Goal: Task Accomplishment & Management: Complete application form

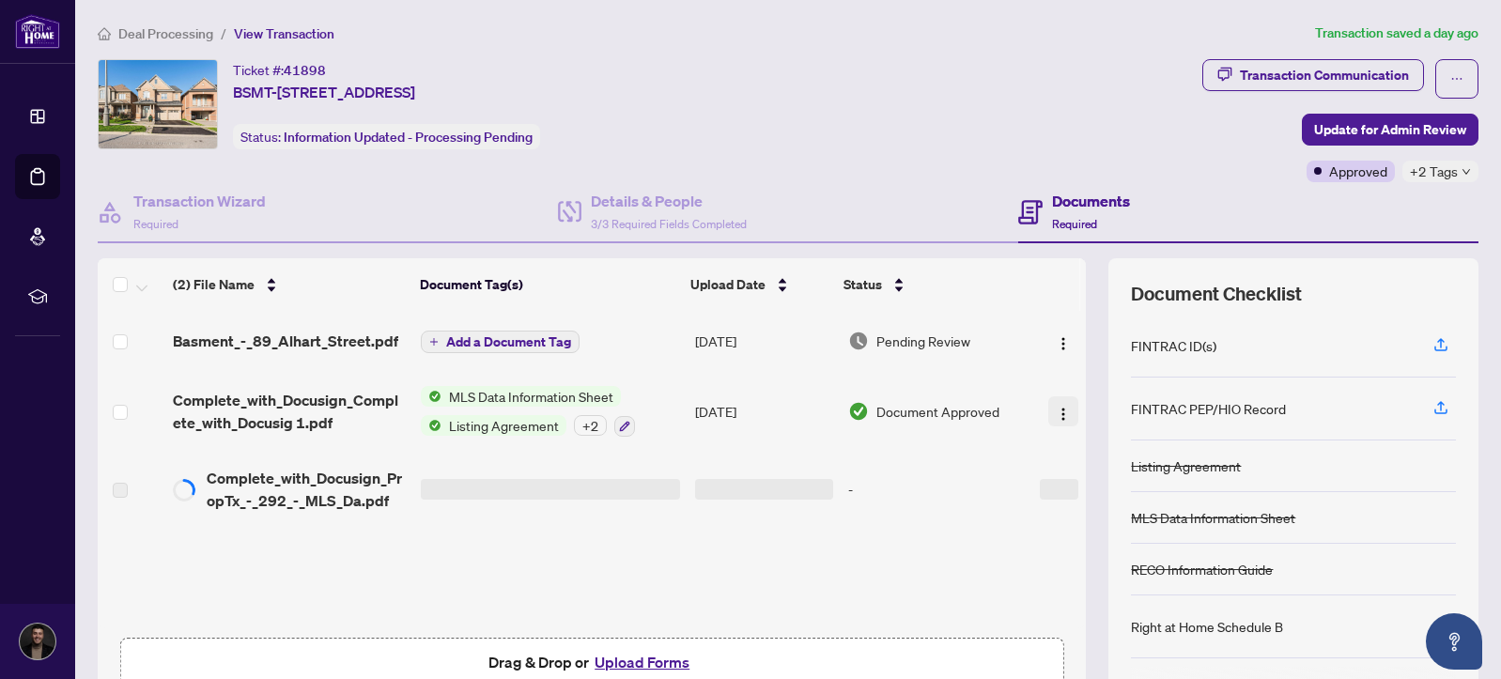
click at [1049, 405] on button "button" at bounding box center [1063, 411] width 30 height 30
click at [409, 511] on td "Complete_with_Docusign_PropTx_-_292_-_MLS_Da.pdf" at bounding box center [289, 489] width 248 height 75
click at [153, 494] on td at bounding box center [132, 489] width 68 height 75
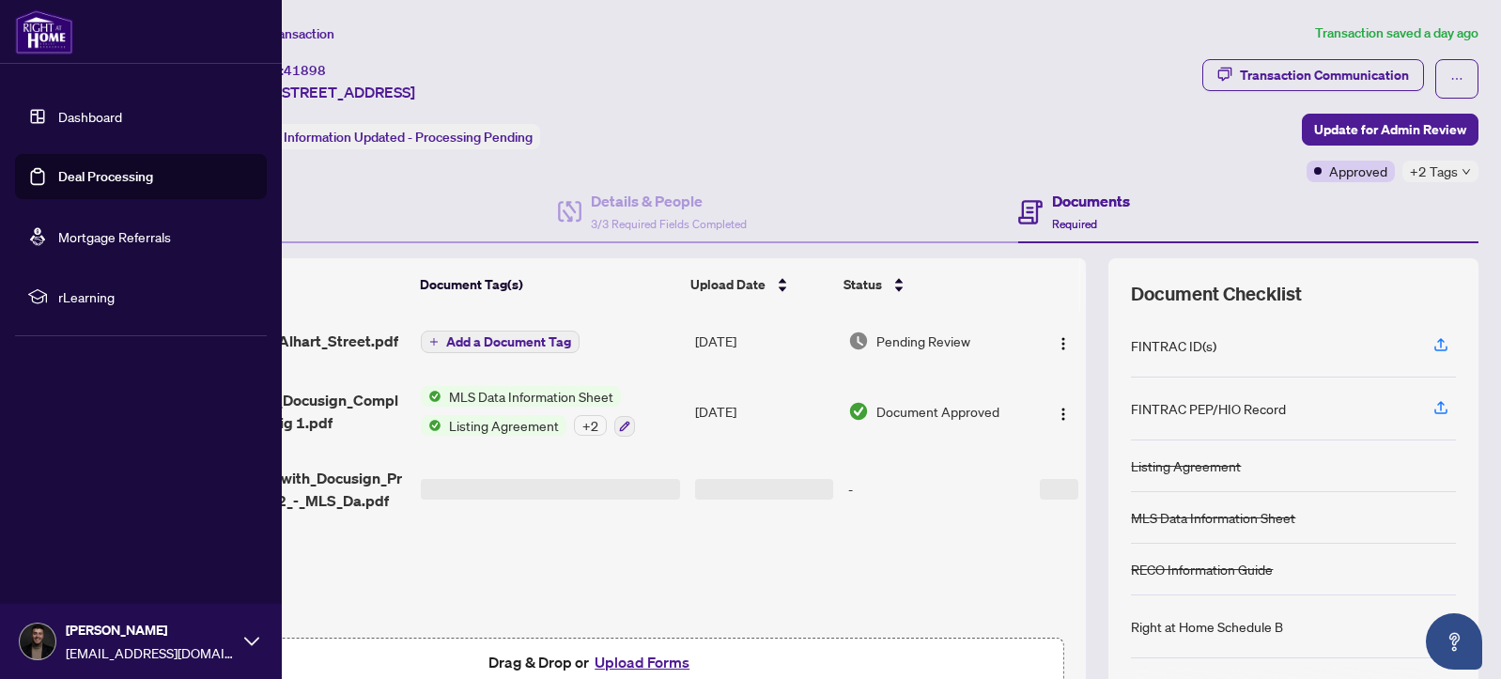
click at [74, 125] on link "Dashboard" at bounding box center [90, 116] width 64 height 17
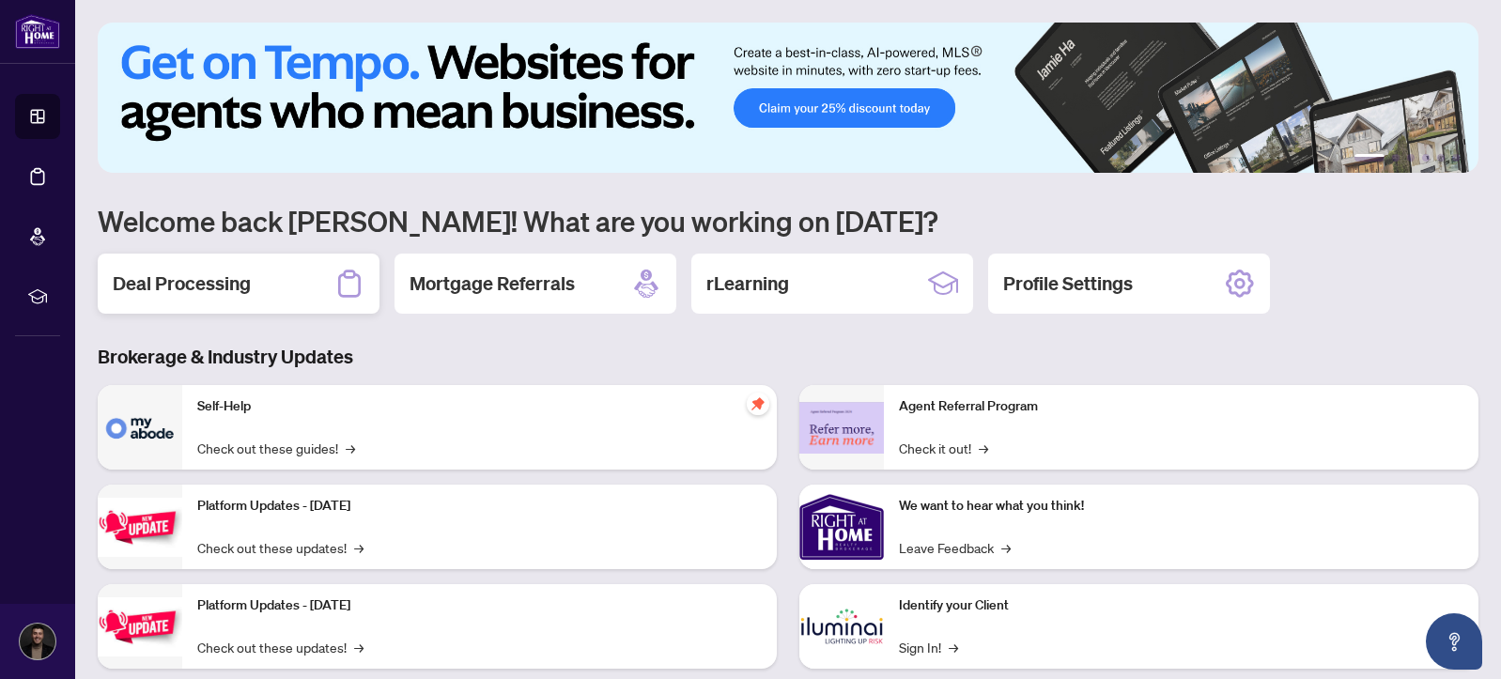
click at [257, 277] on div "Deal Processing" at bounding box center [239, 284] width 282 height 60
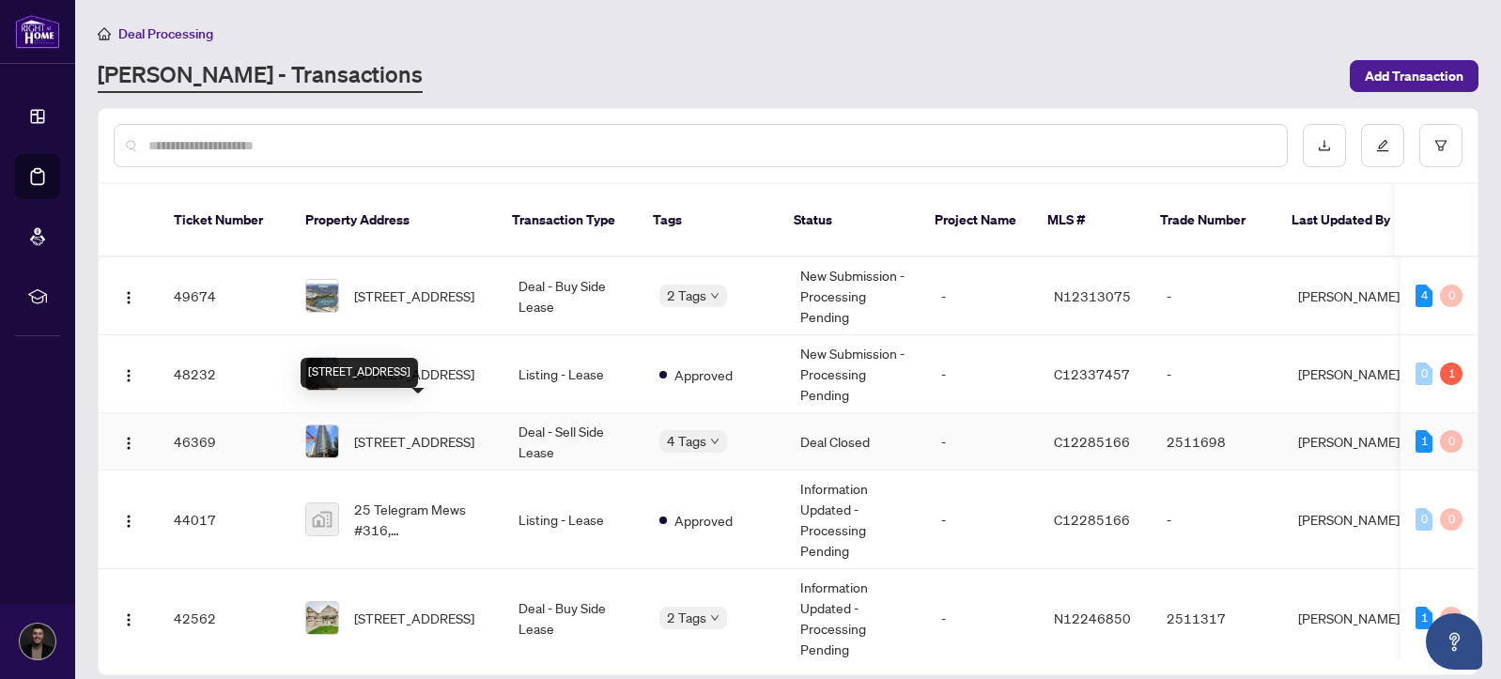
click at [455, 431] on span "[STREET_ADDRESS]" at bounding box center [414, 441] width 120 height 21
click at [444, 364] on span "[STREET_ADDRESS]" at bounding box center [414, 374] width 120 height 21
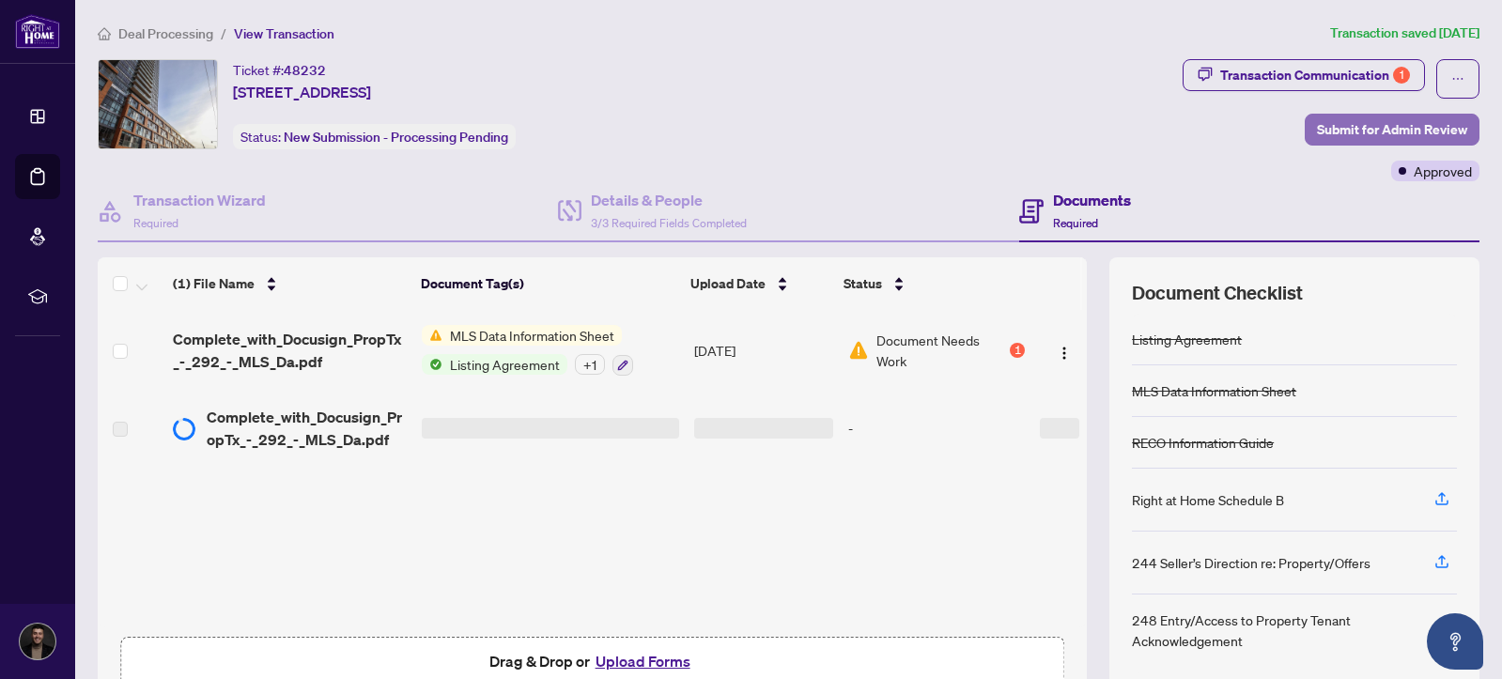
click at [1375, 138] on span "Submit for Admin Review" at bounding box center [1392, 130] width 150 height 30
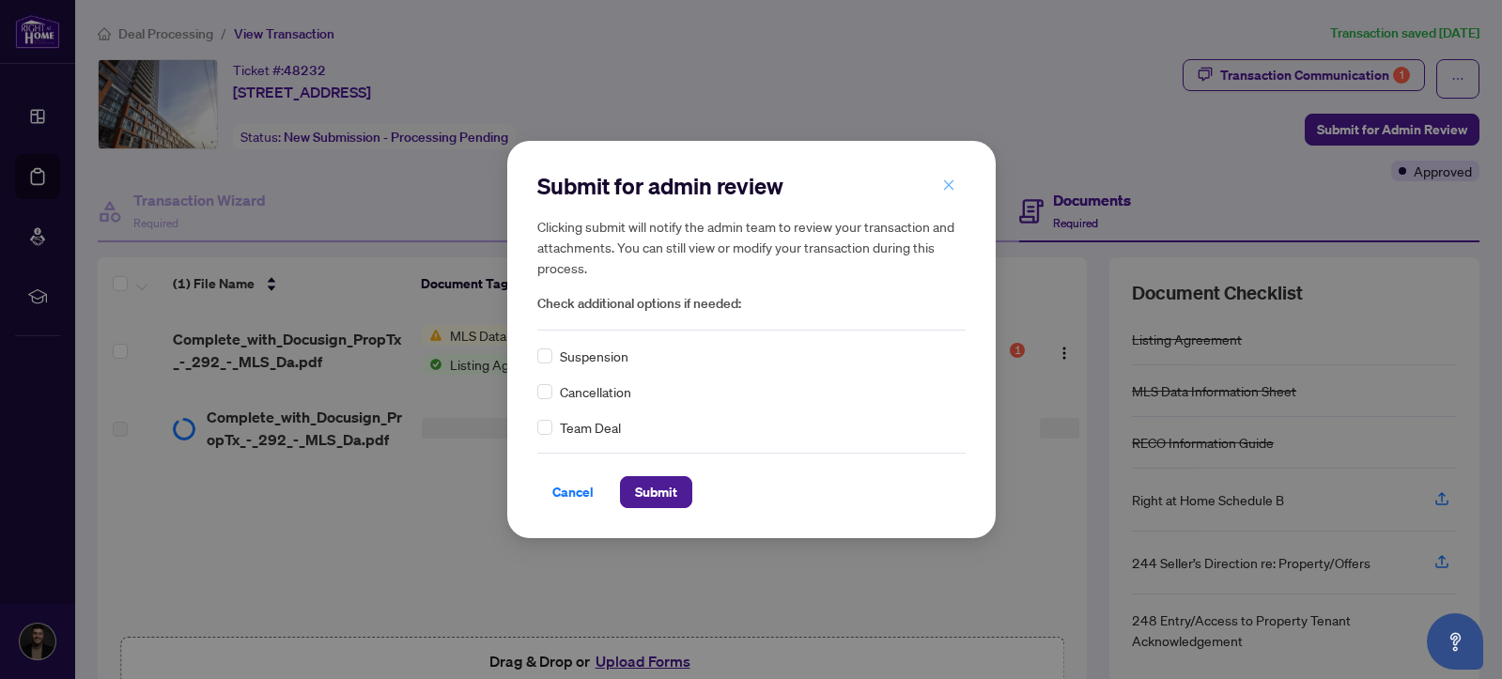
click at [940, 191] on button "button" at bounding box center [949, 185] width 38 height 32
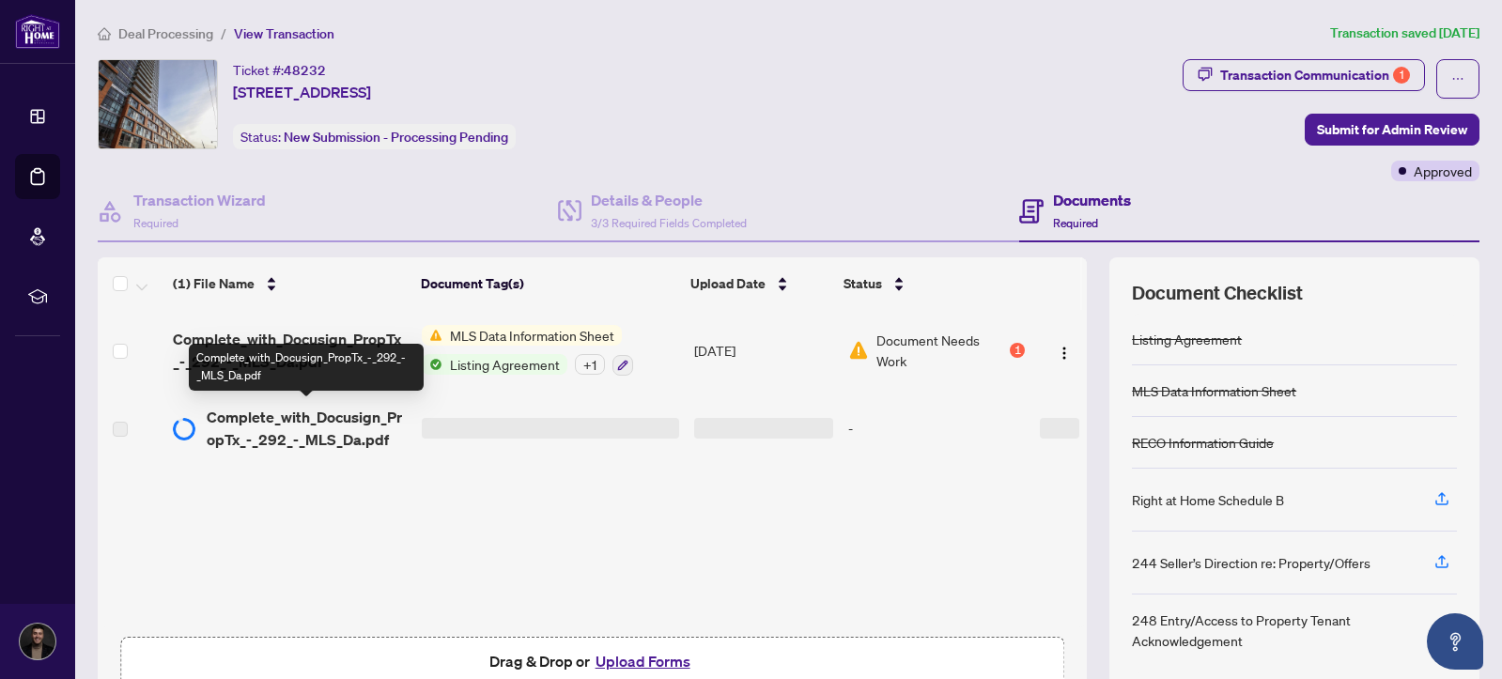
scroll to position [106, 0]
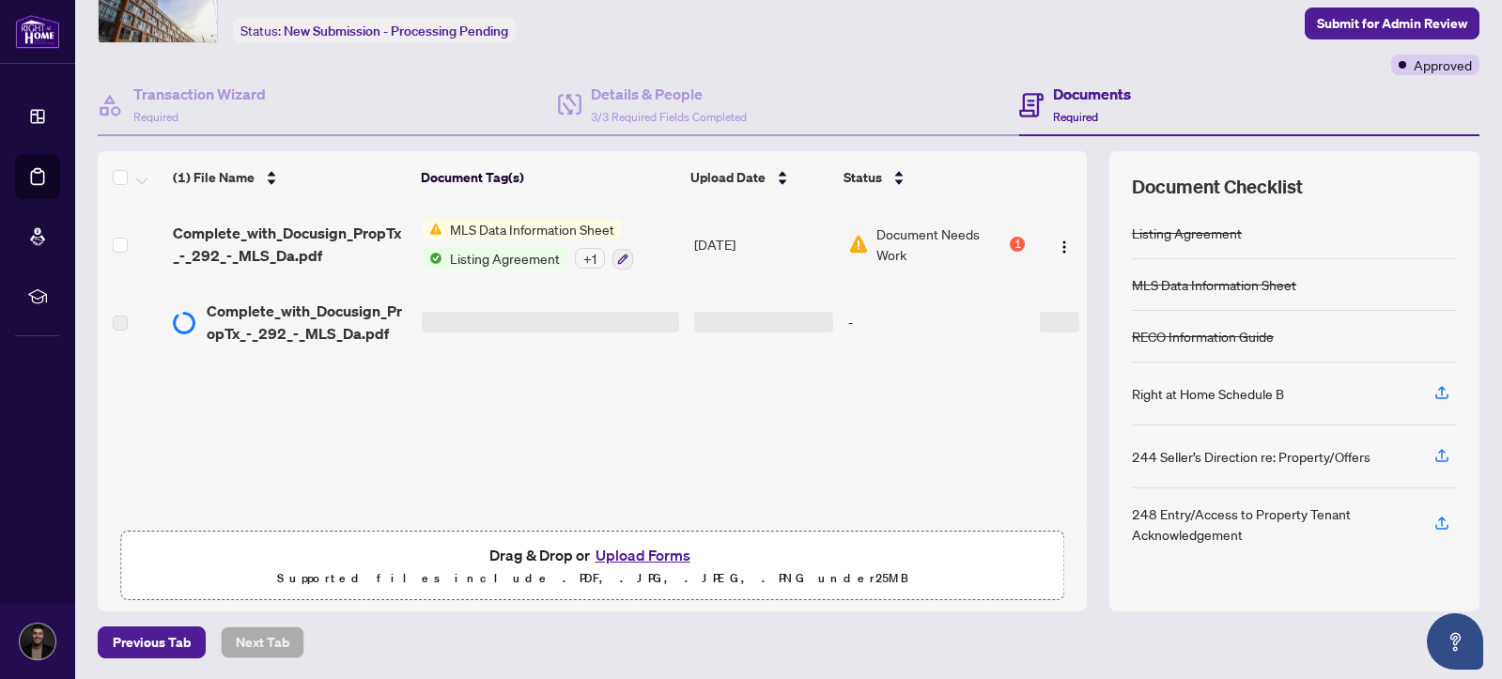
click at [687, 318] on td at bounding box center [764, 322] width 154 height 75
click at [1057, 246] on img "button" at bounding box center [1064, 247] width 15 height 15
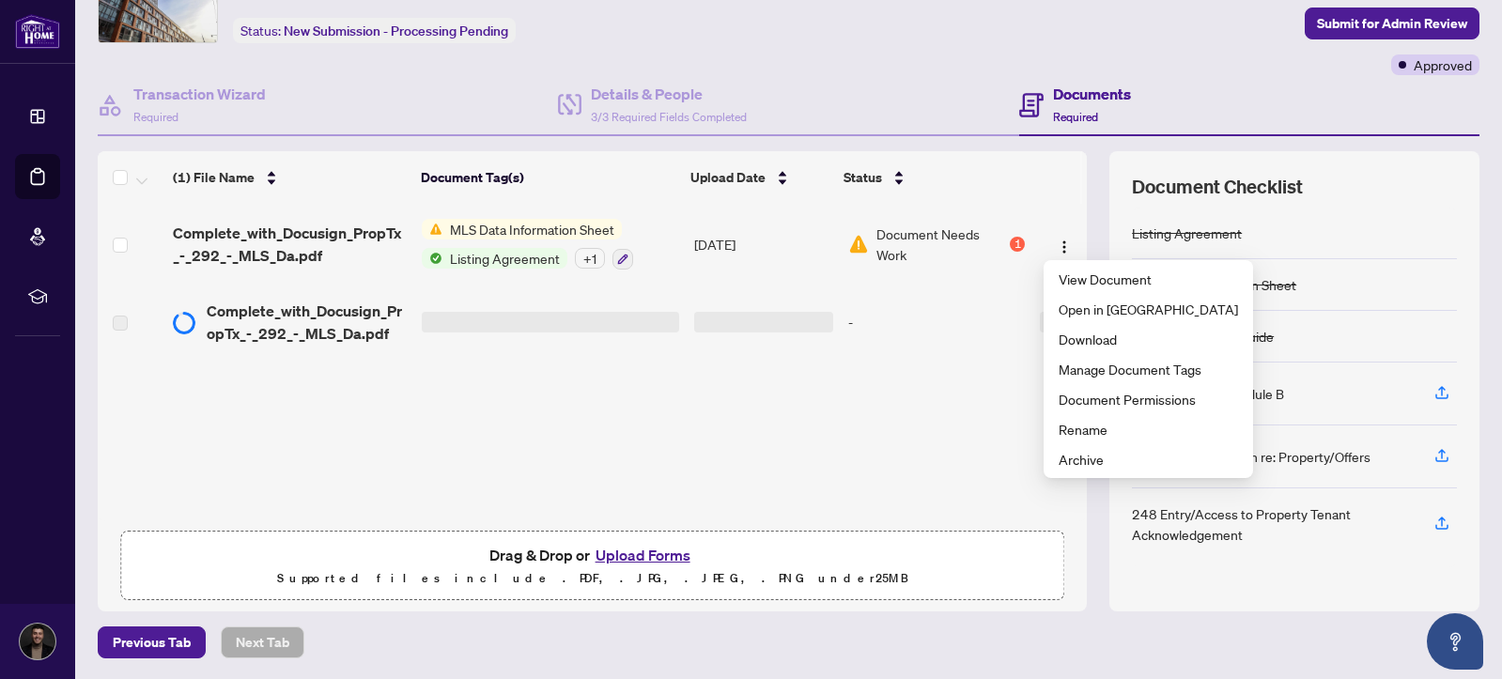
click at [771, 288] on td at bounding box center [764, 322] width 154 height 75
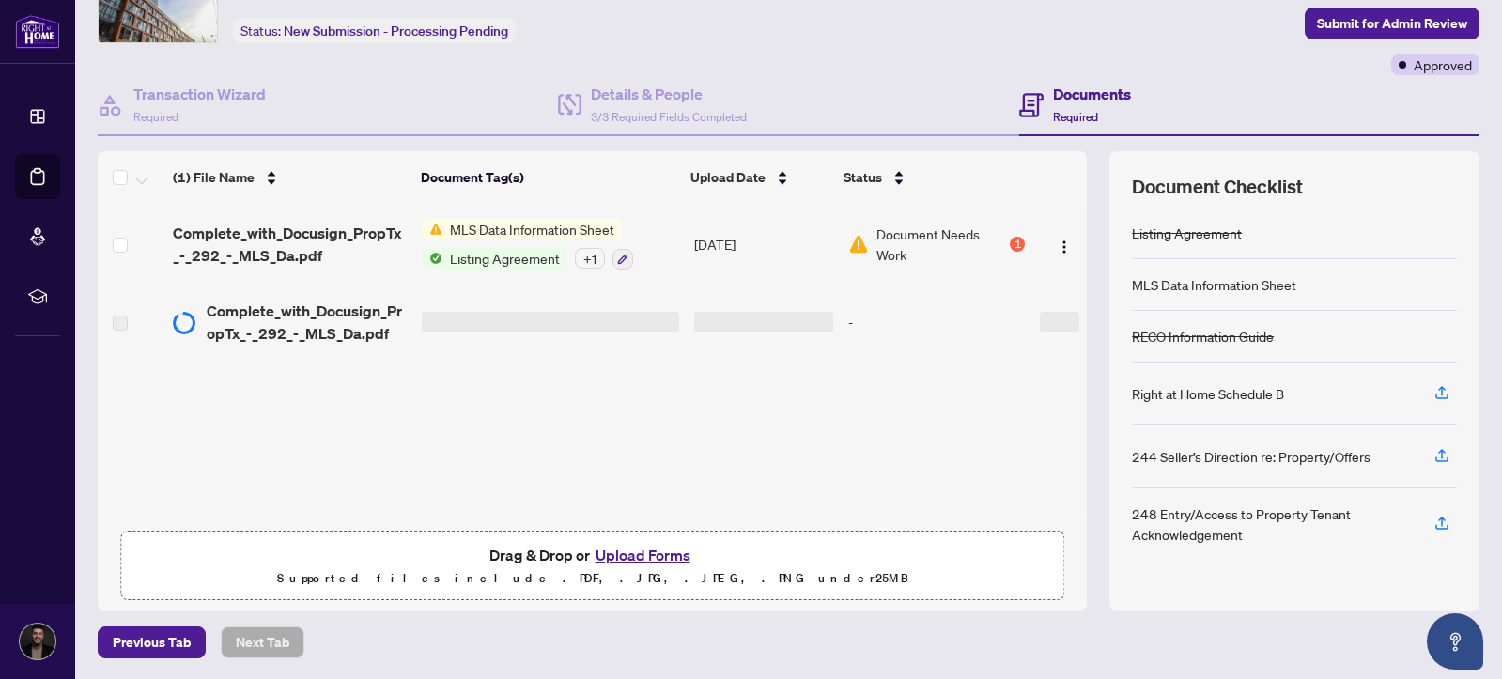
click at [182, 320] on circle at bounding box center [185, 323] width 20 height 20
click at [184, 318] on circle at bounding box center [185, 323] width 20 height 20
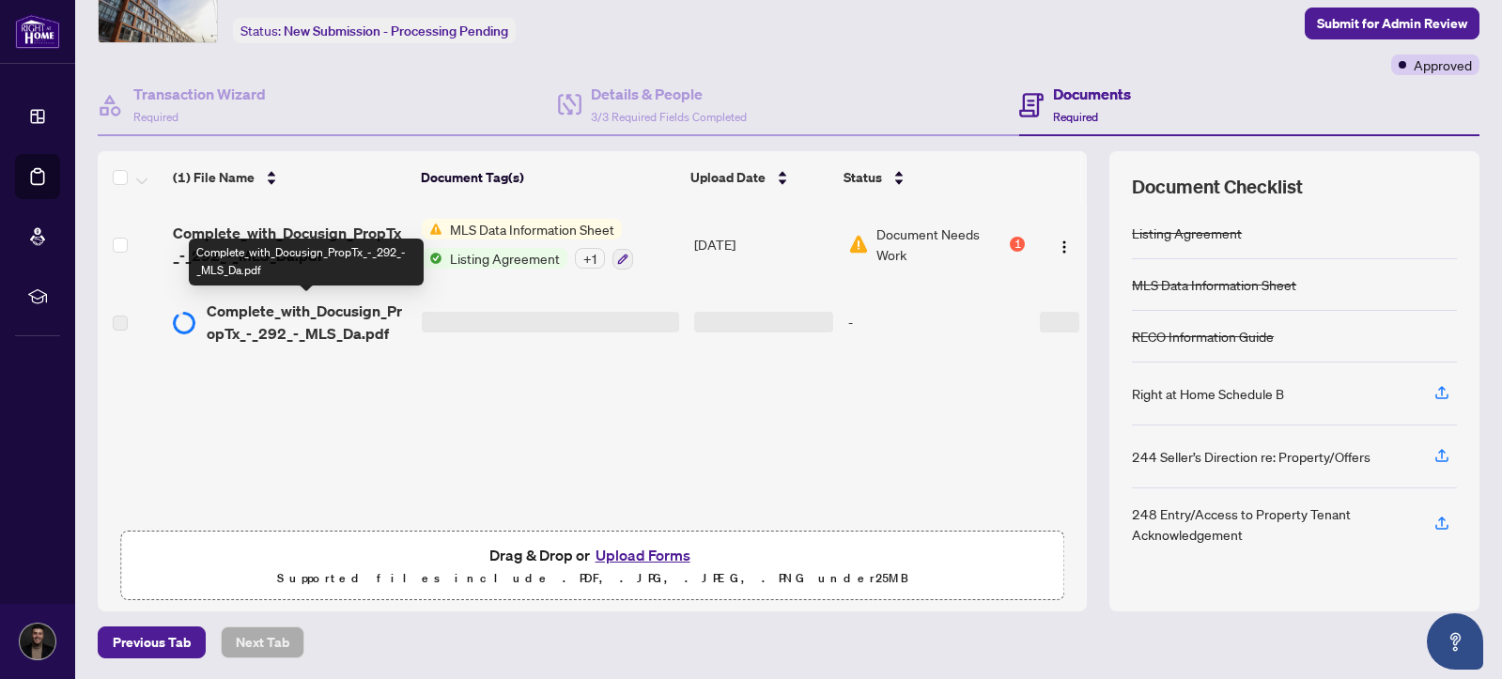
click at [365, 328] on span "Complete_with_Docusign_PropTx_-_292_-_MLS_Da.pdf" at bounding box center [307, 322] width 200 height 45
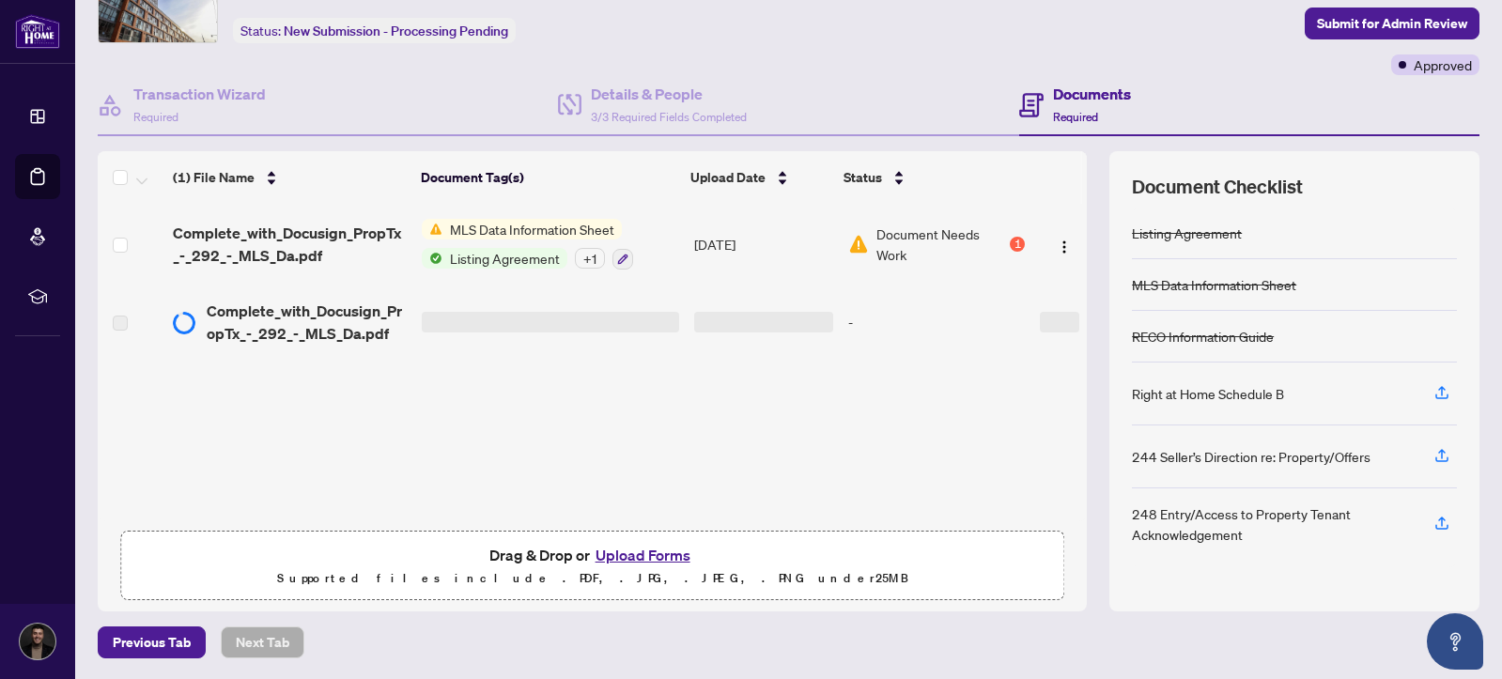
scroll to position [0, 0]
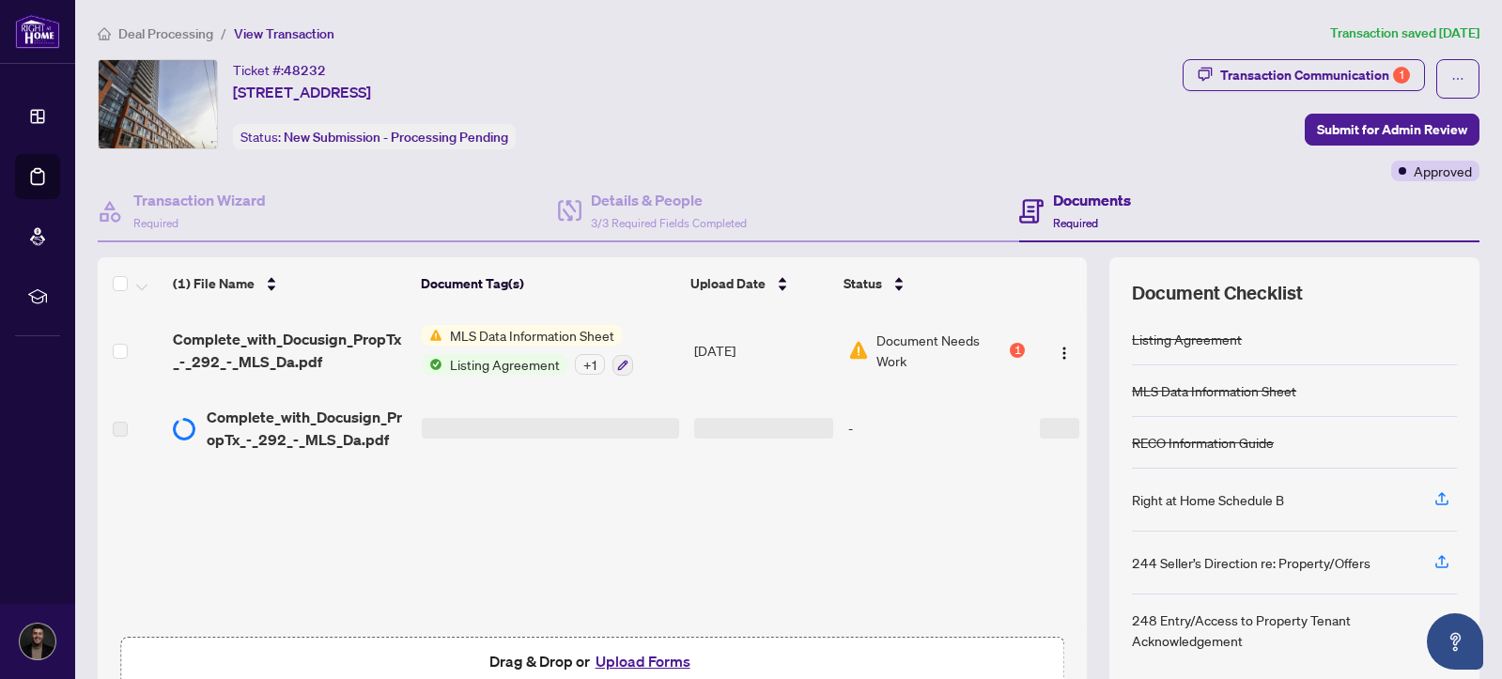
click at [320, 456] on td "Complete_with_Docusign_PropTx_-_292_-_MLS_Da.pdf" at bounding box center [289, 428] width 249 height 75
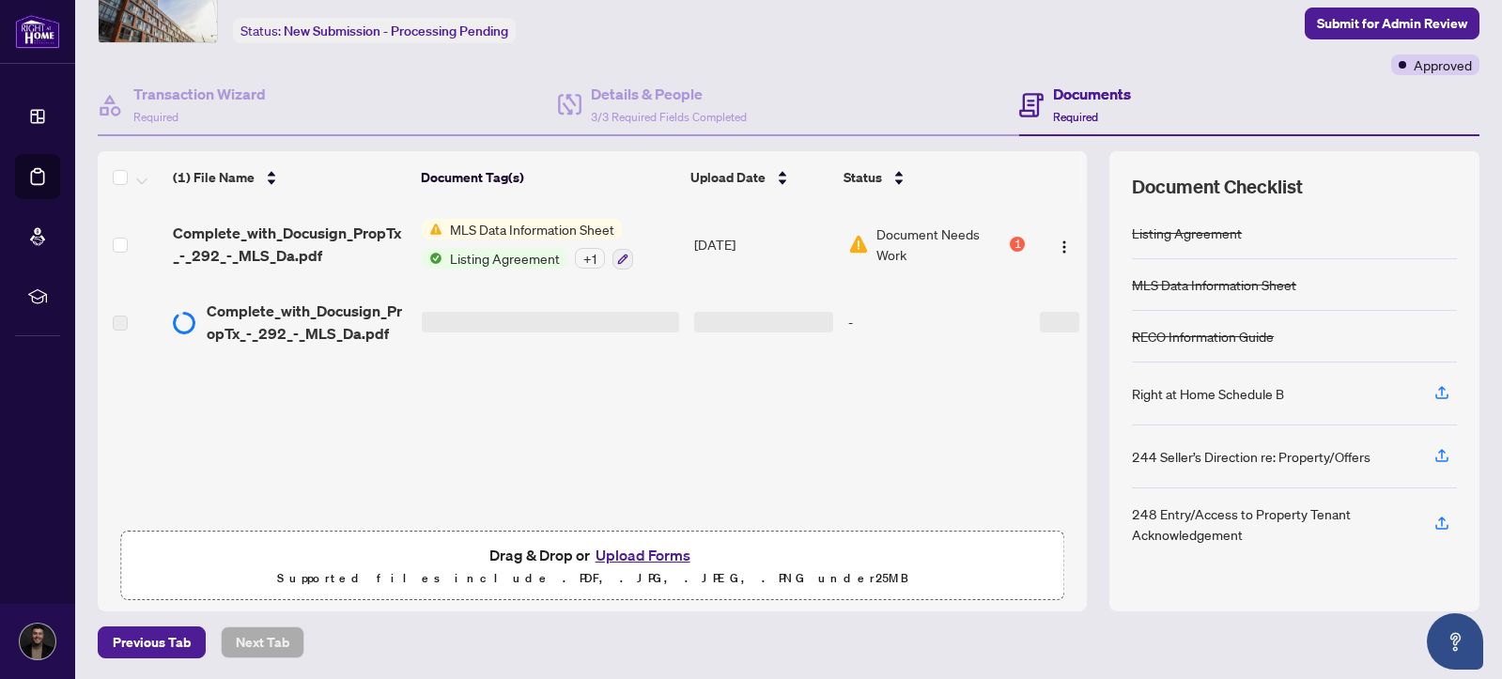
click at [644, 555] on button "Upload Forms" at bounding box center [643, 555] width 106 height 24
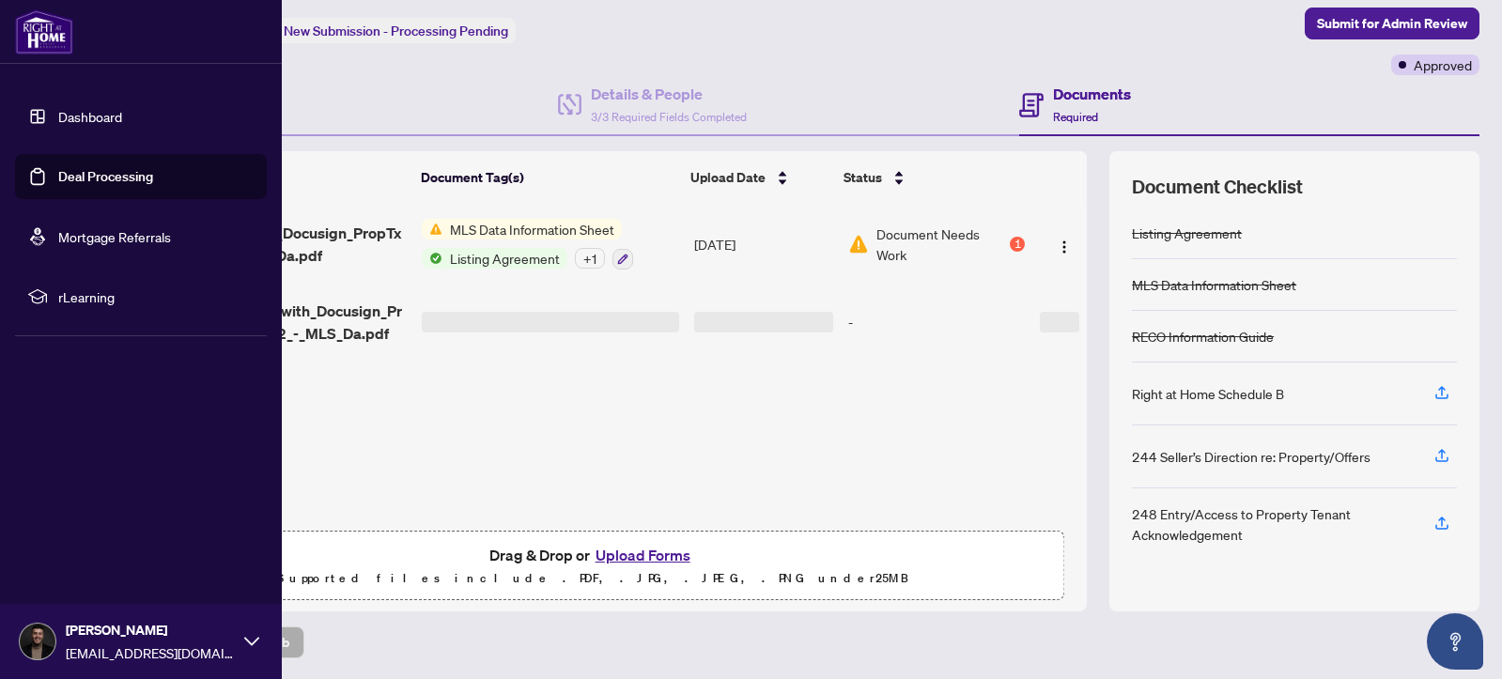
click at [105, 110] on link "Dashboard" at bounding box center [90, 116] width 64 height 17
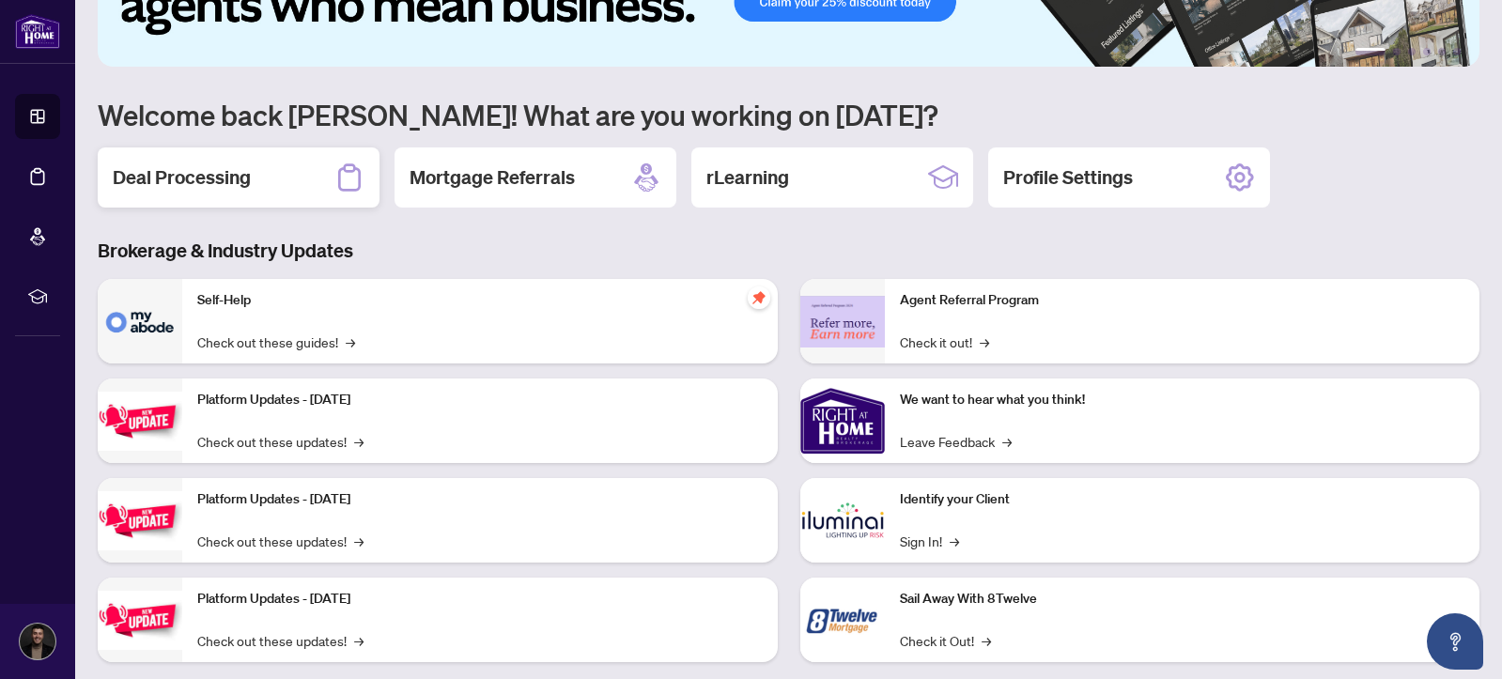
click at [150, 161] on div "Deal Processing" at bounding box center [239, 177] width 282 height 60
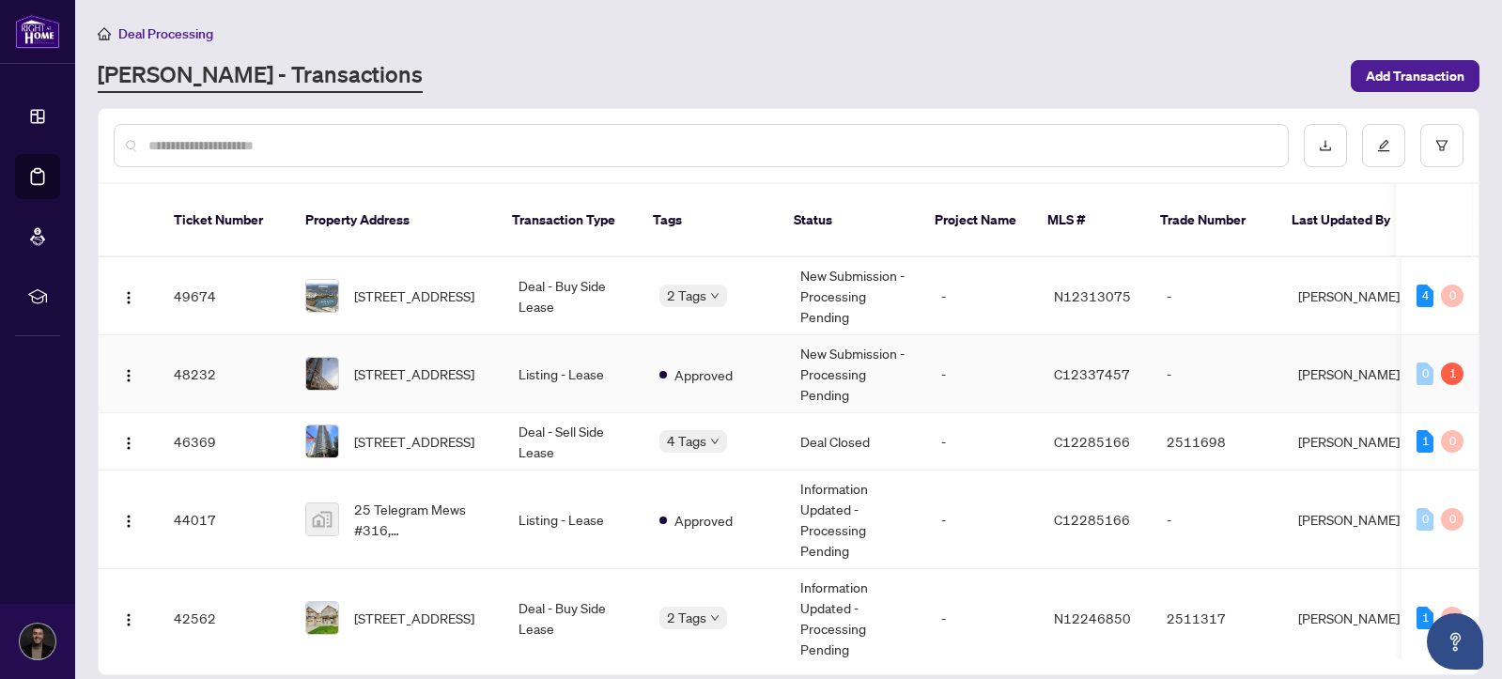
click at [612, 370] on td "Listing - Lease" at bounding box center [573, 374] width 141 height 78
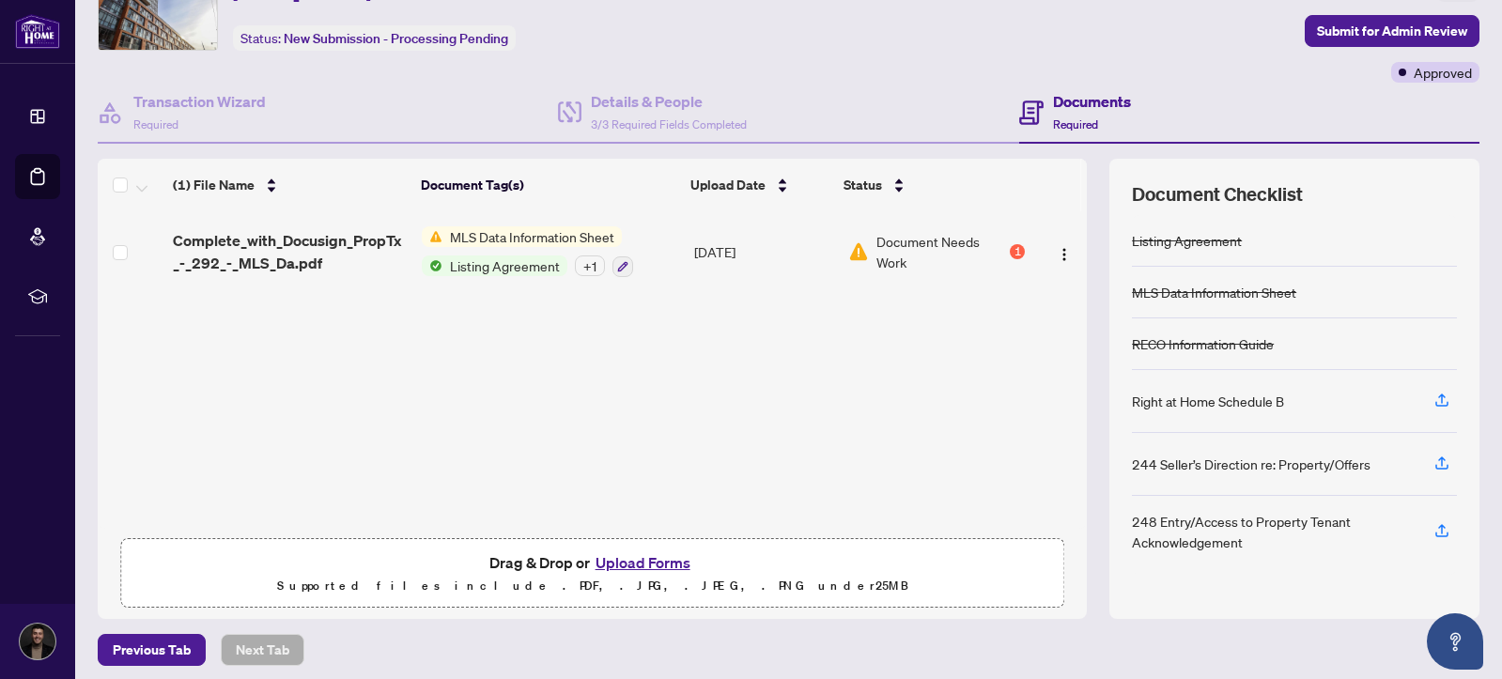
scroll to position [106, 0]
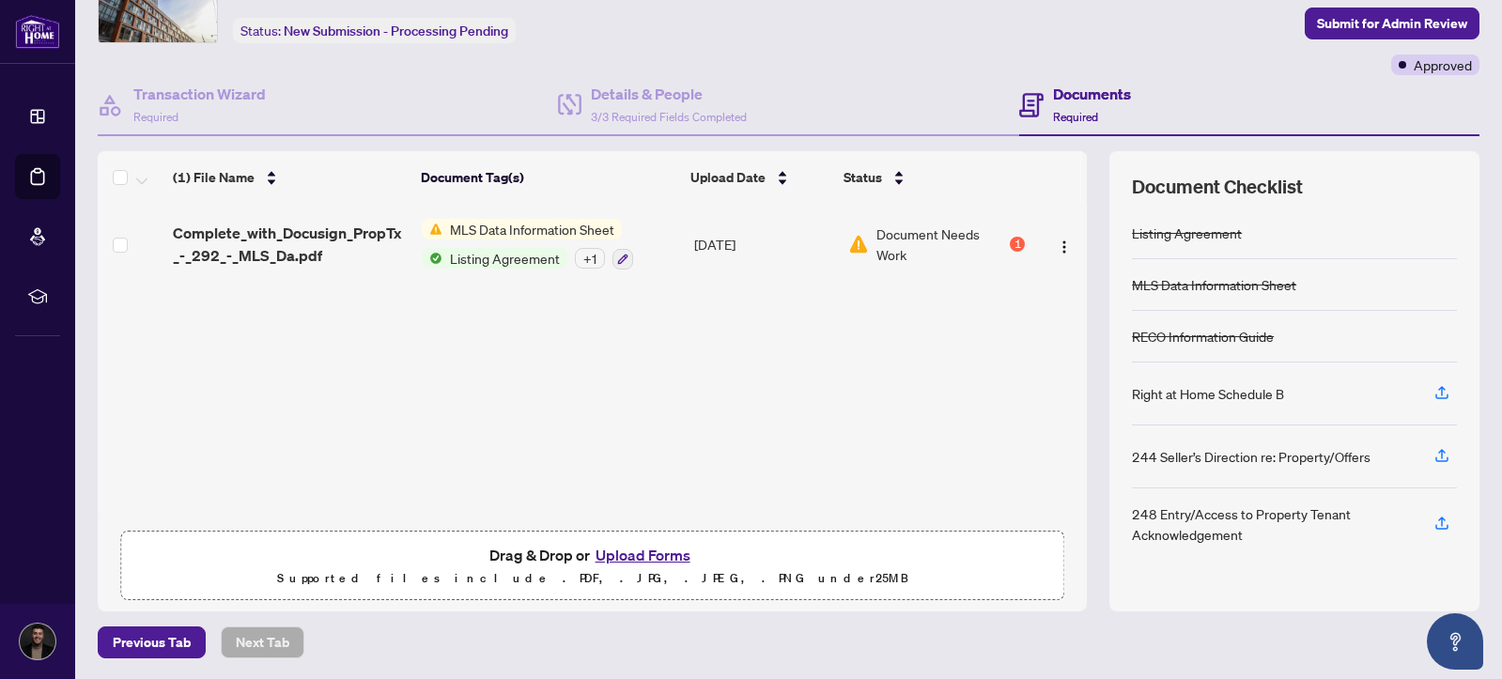
click at [648, 543] on button "Upload Forms" at bounding box center [643, 555] width 106 height 24
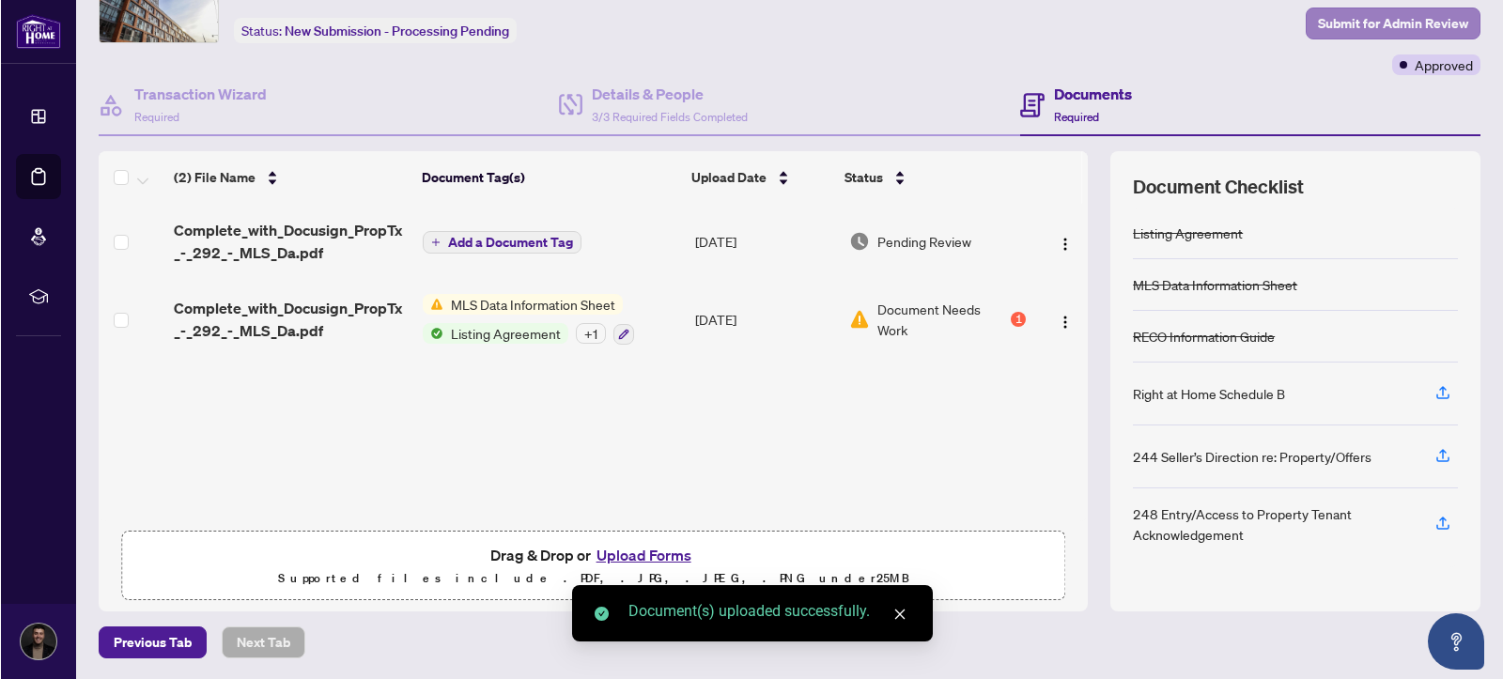
scroll to position [0, 0]
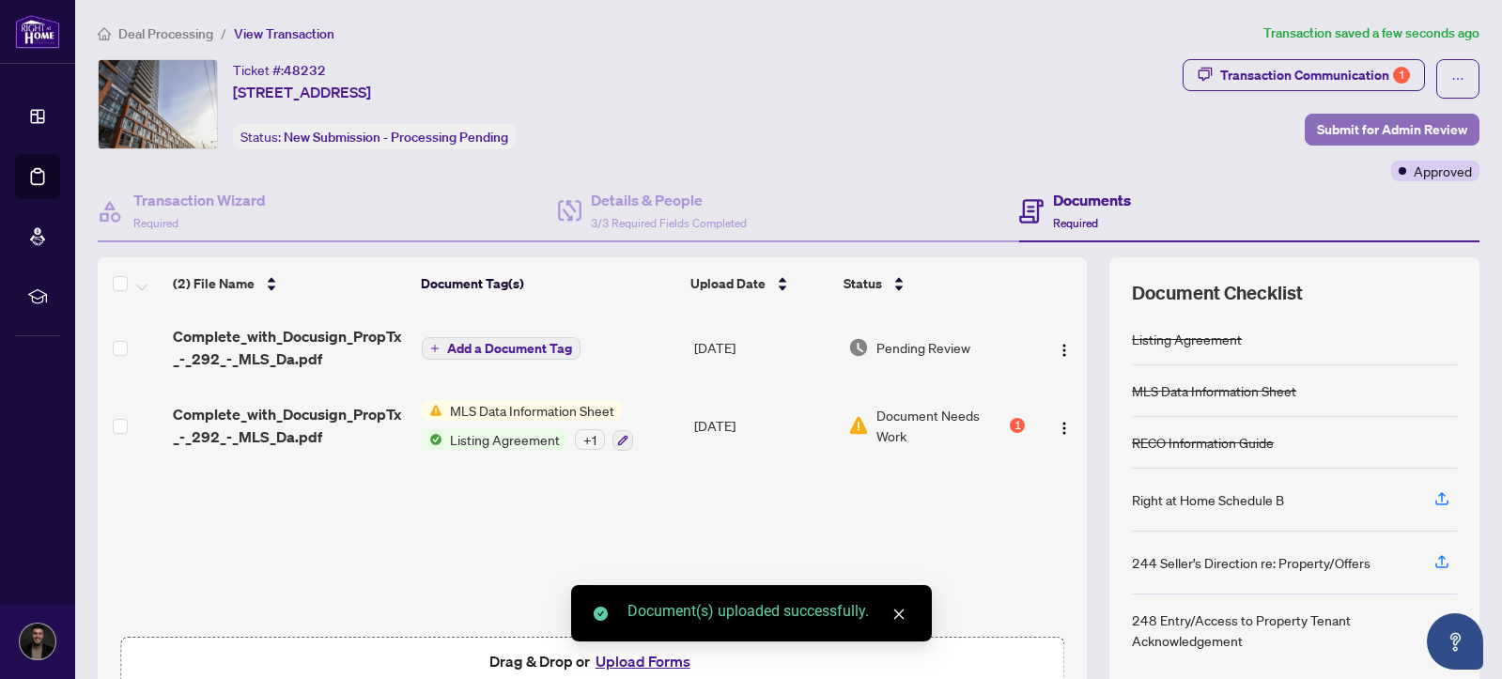
click at [1387, 123] on span "Submit for Admin Review" at bounding box center [1392, 130] width 150 height 30
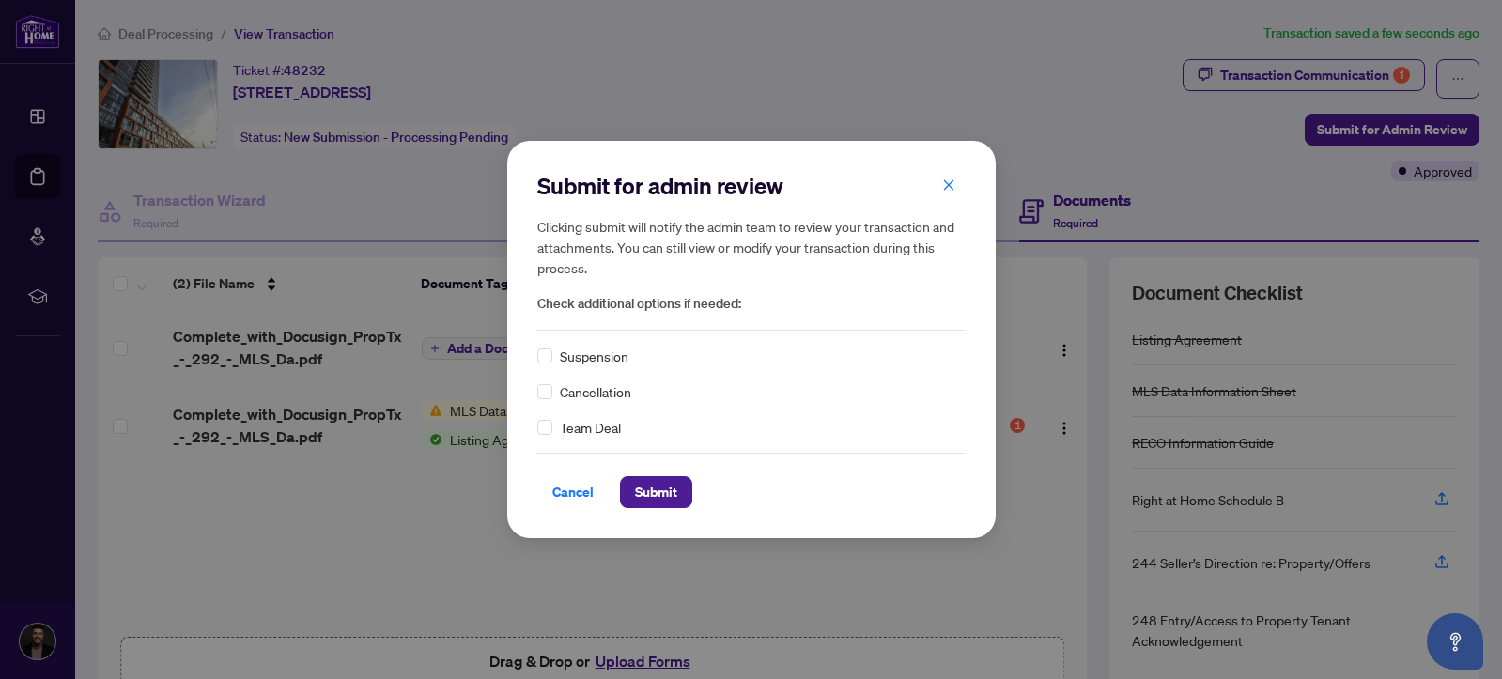
drag, startPoint x: 659, startPoint y: 489, endPoint x: 874, endPoint y: 383, distance: 239.9
click at [660, 489] on span "Submit" at bounding box center [656, 492] width 42 height 30
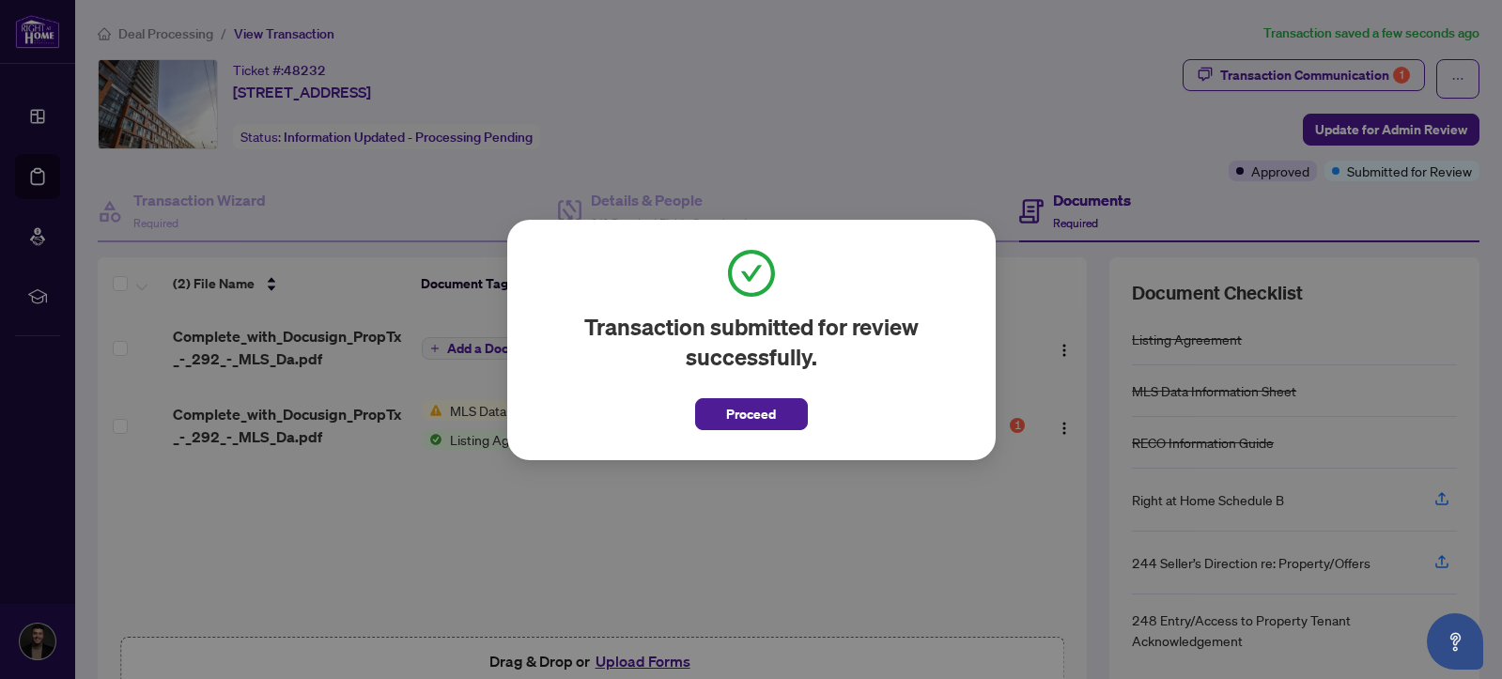
click at [800, 426] on button "Proceed" at bounding box center [751, 414] width 113 height 32
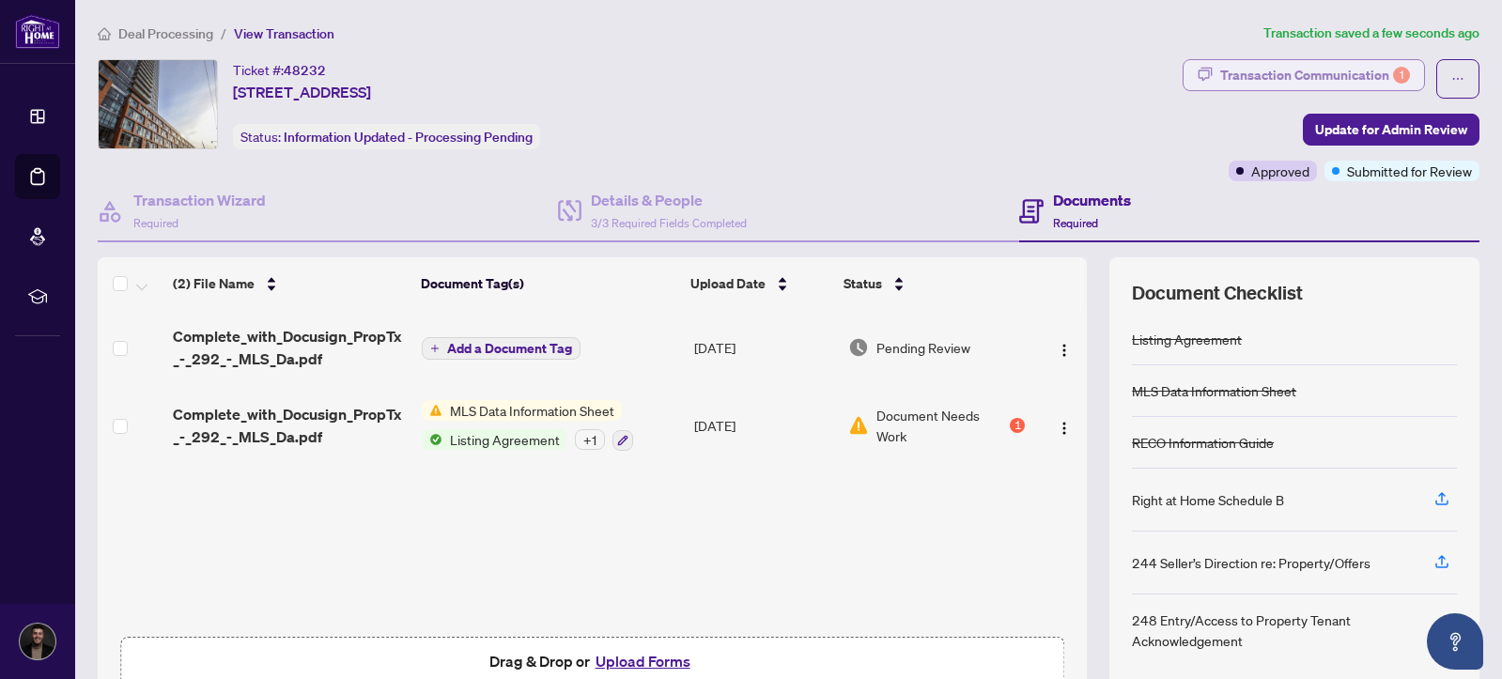
click at [1307, 70] on div "Transaction Communication 1" at bounding box center [1315, 75] width 190 height 30
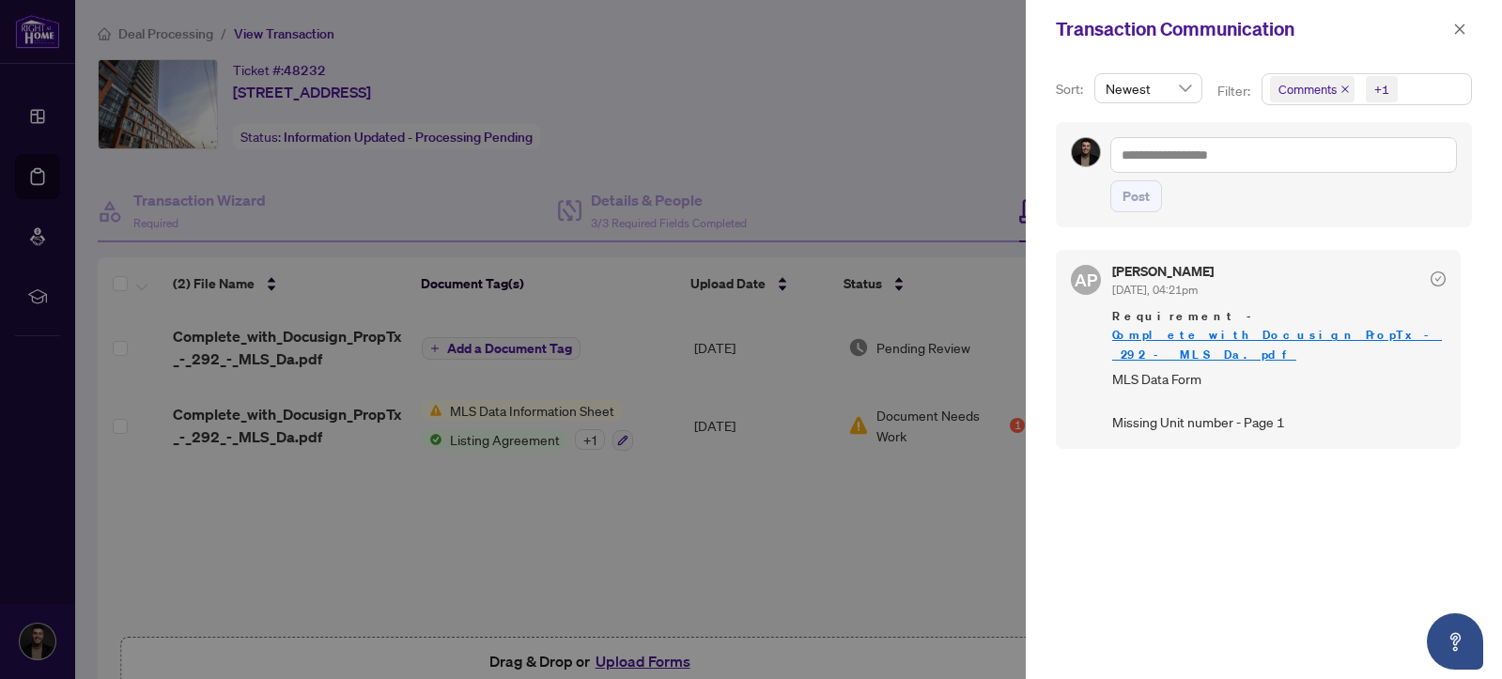
click at [1474, 33] on div "Transaction Communication" at bounding box center [1264, 29] width 476 height 58
click at [1465, 31] on icon "close" at bounding box center [1459, 29] width 13 height 13
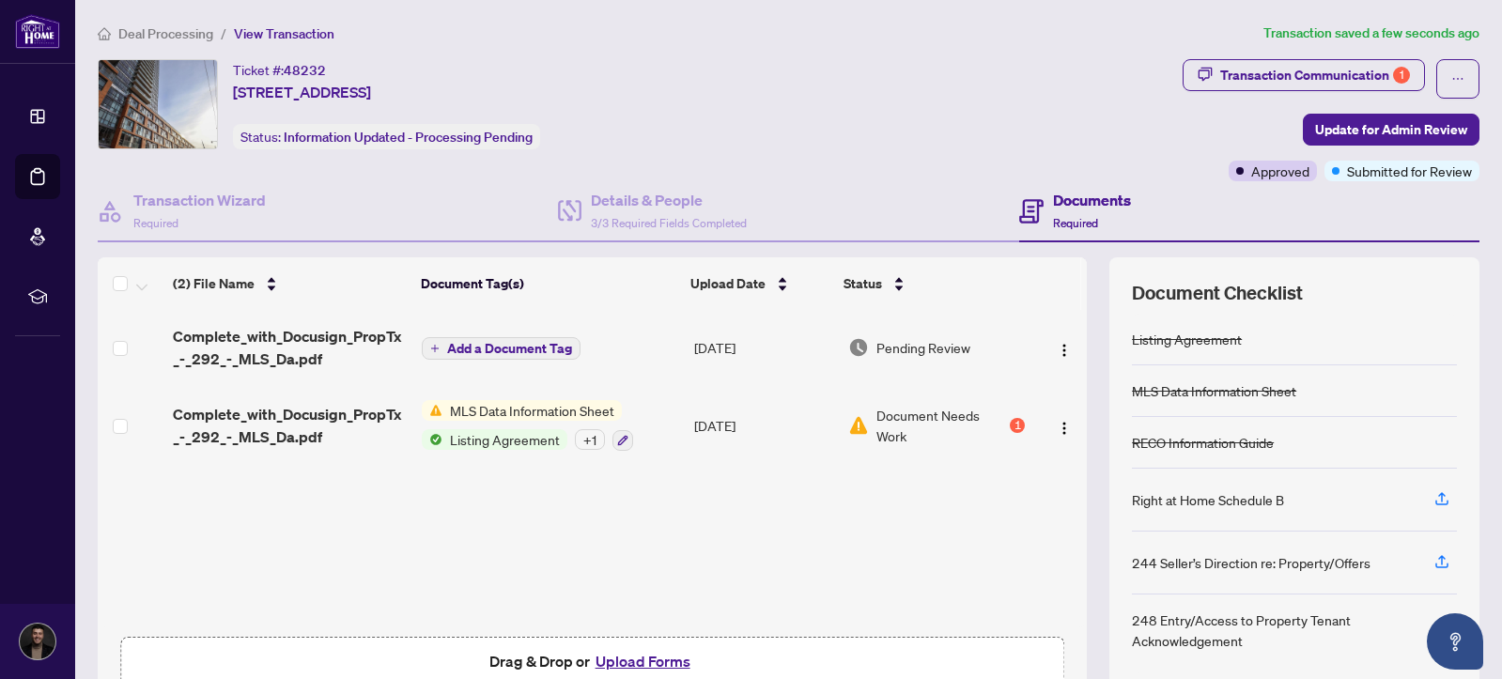
click at [881, 149] on div "Ticket #: 48232 [STREET_ADDRESS] Status: Information Updated - Processing Pendi…" at bounding box center [636, 120] width 1085 height 122
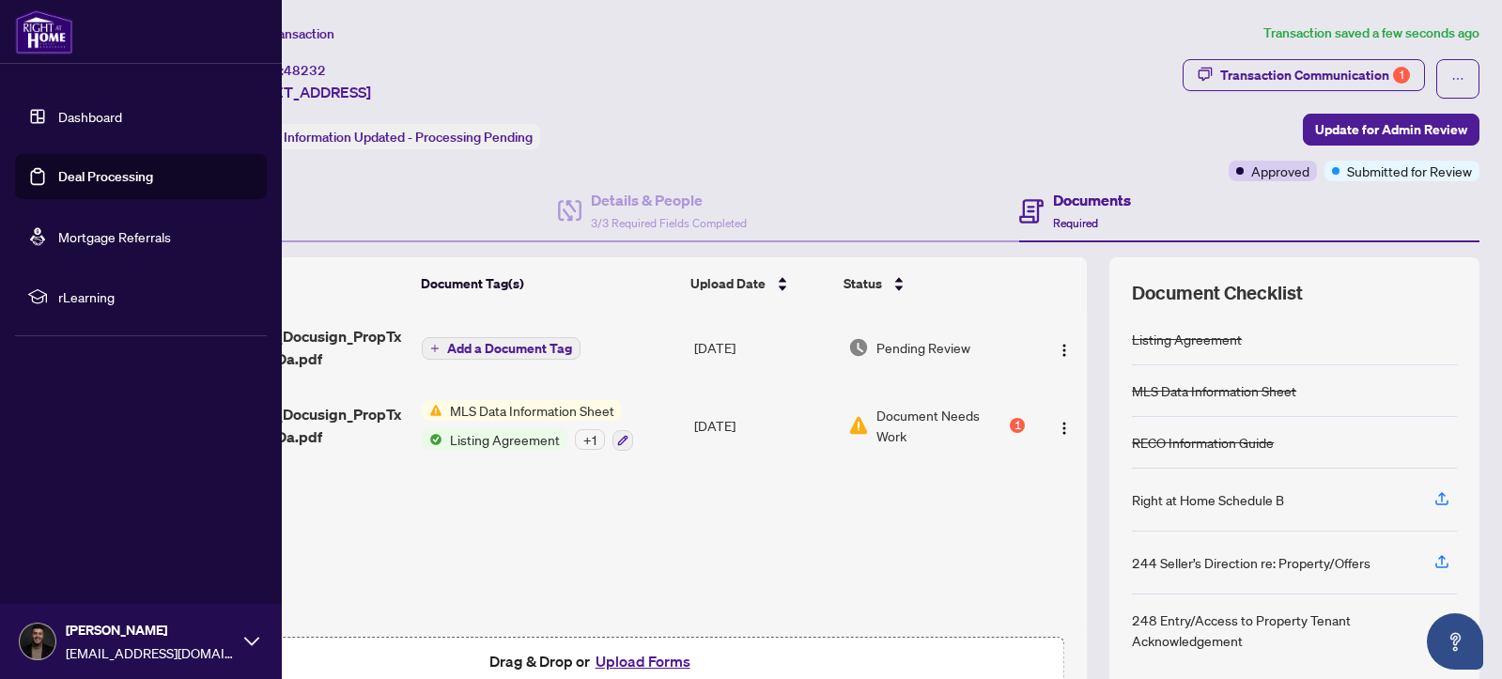
click at [58, 125] on link "Dashboard" at bounding box center [90, 116] width 64 height 17
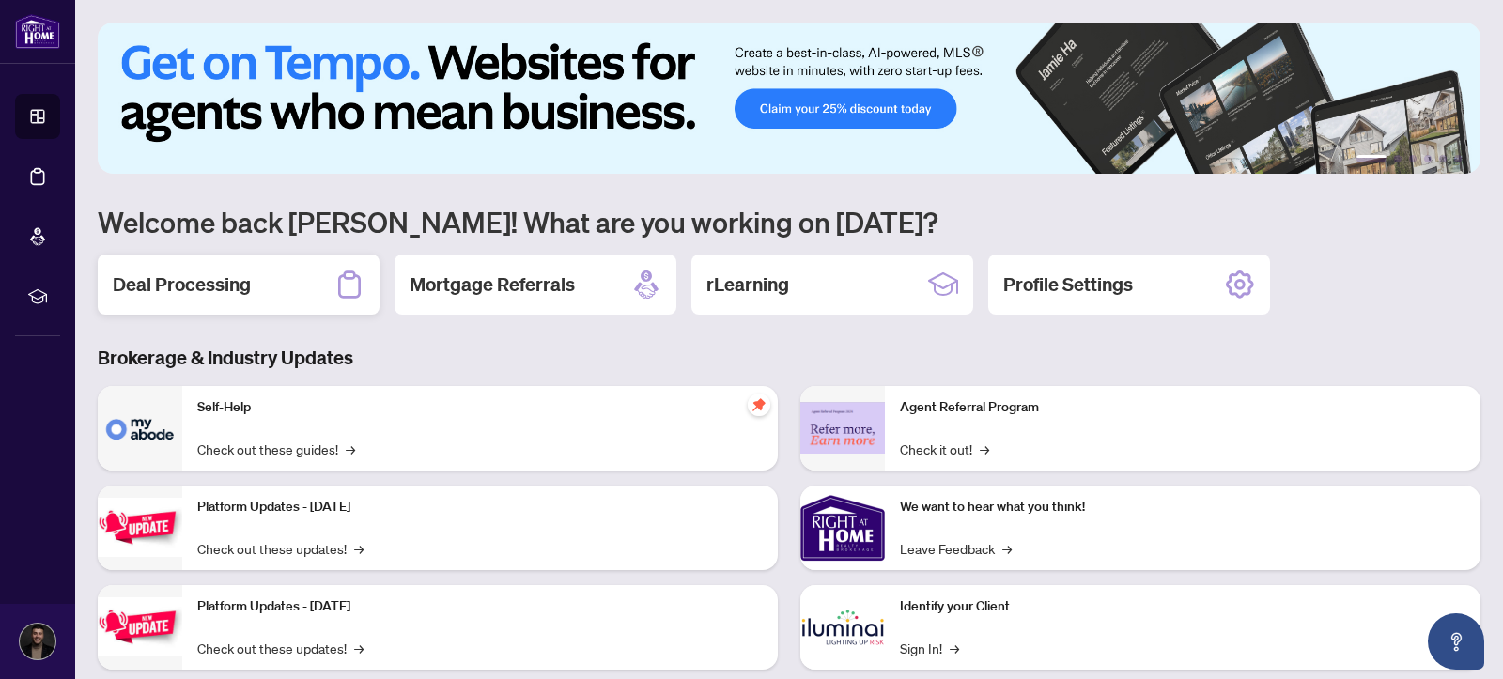
click at [297, 295] on div "Deal Processing" at bounding box center [239, 285] width 282 height 60
